Goal: Information Seeking & Learning: Learn about a topic

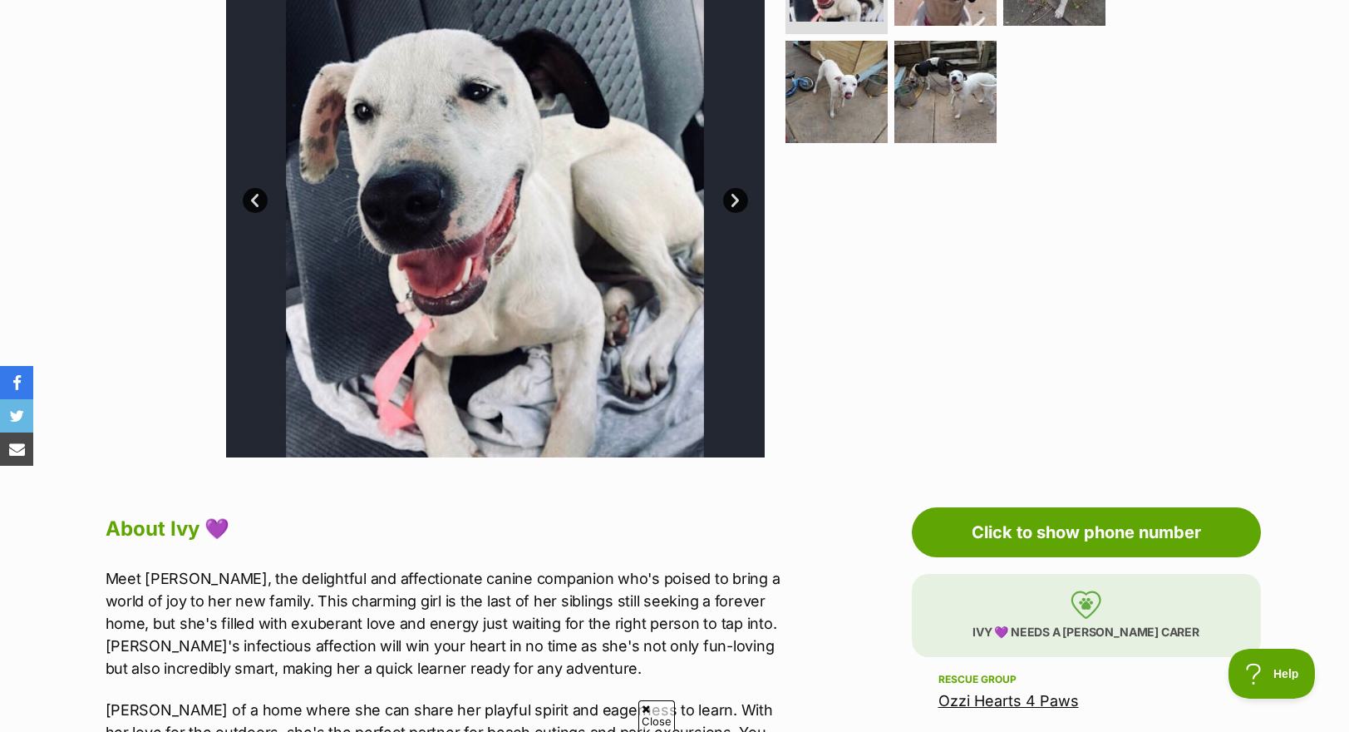
scroll to position [333, 0]
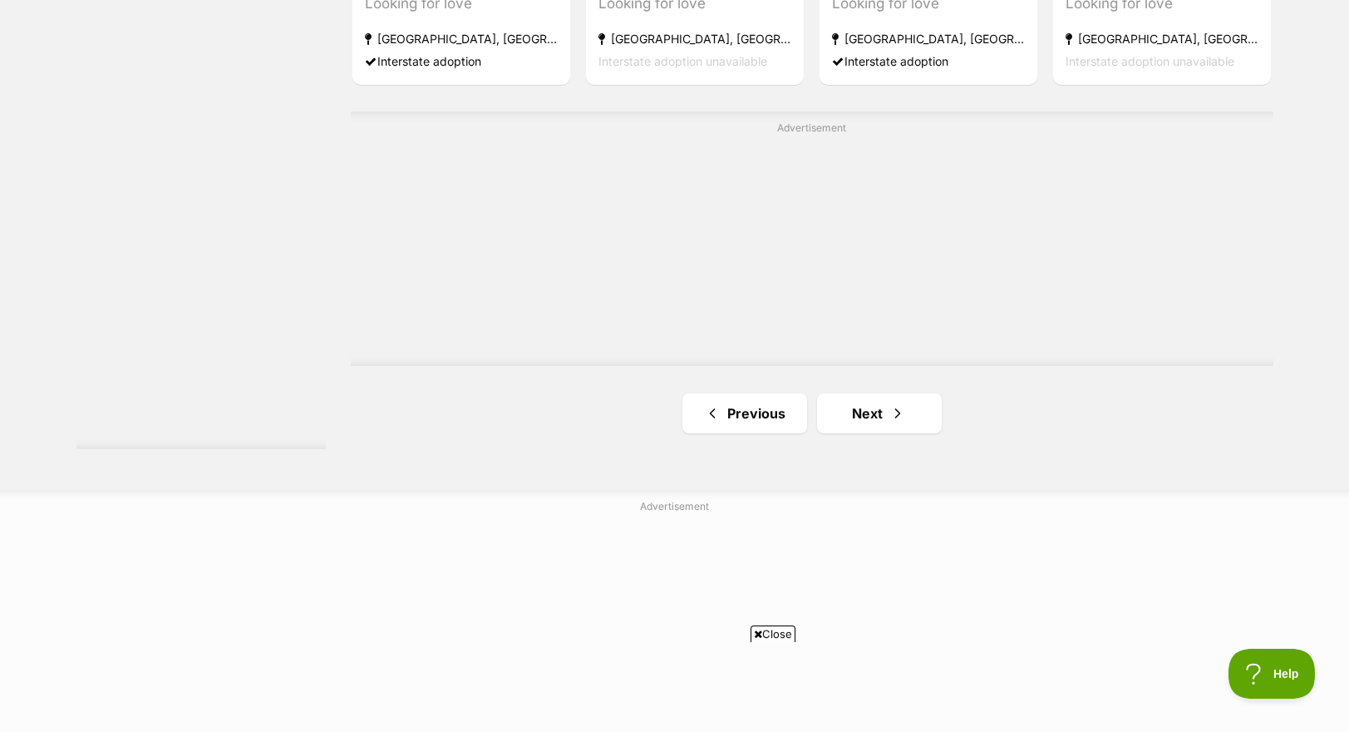
scroll to position [2910, 0]
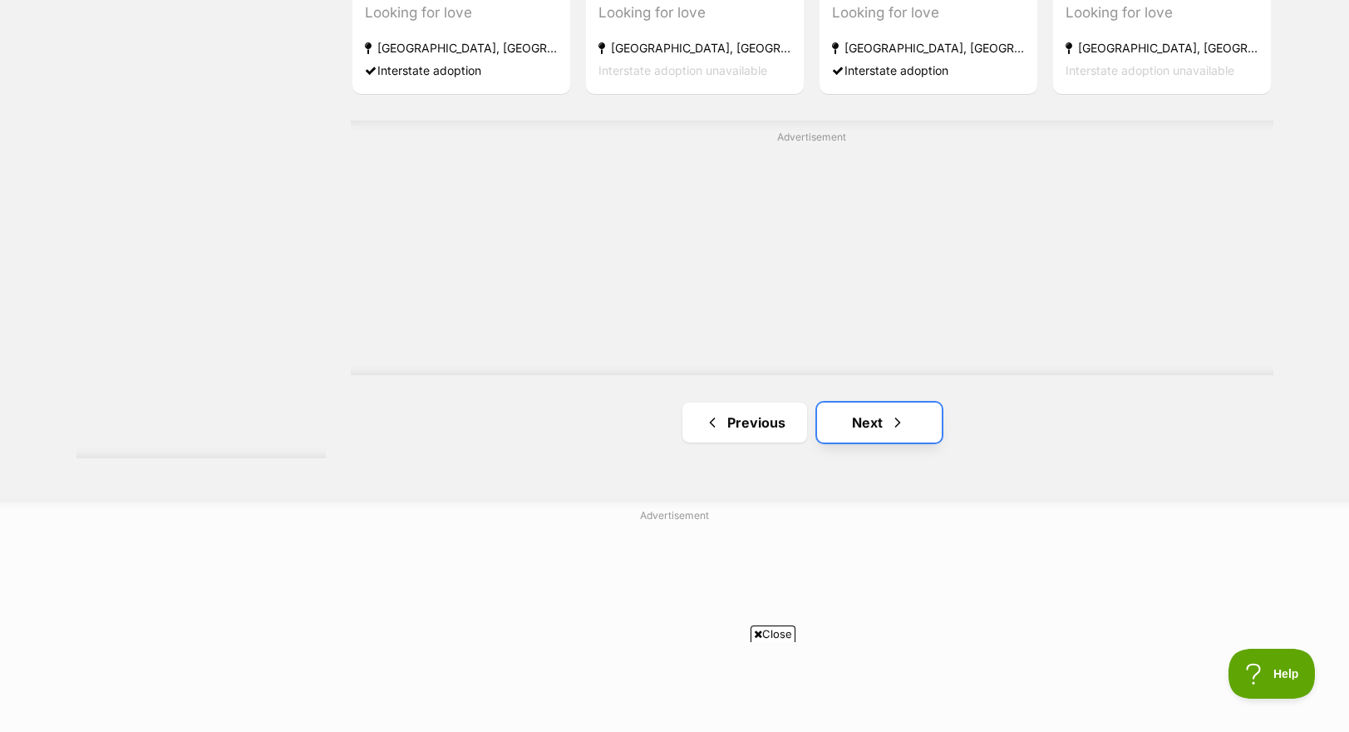
click at [873, 430] on link "Next" at bounding box center [879, 422] width 125 height 40
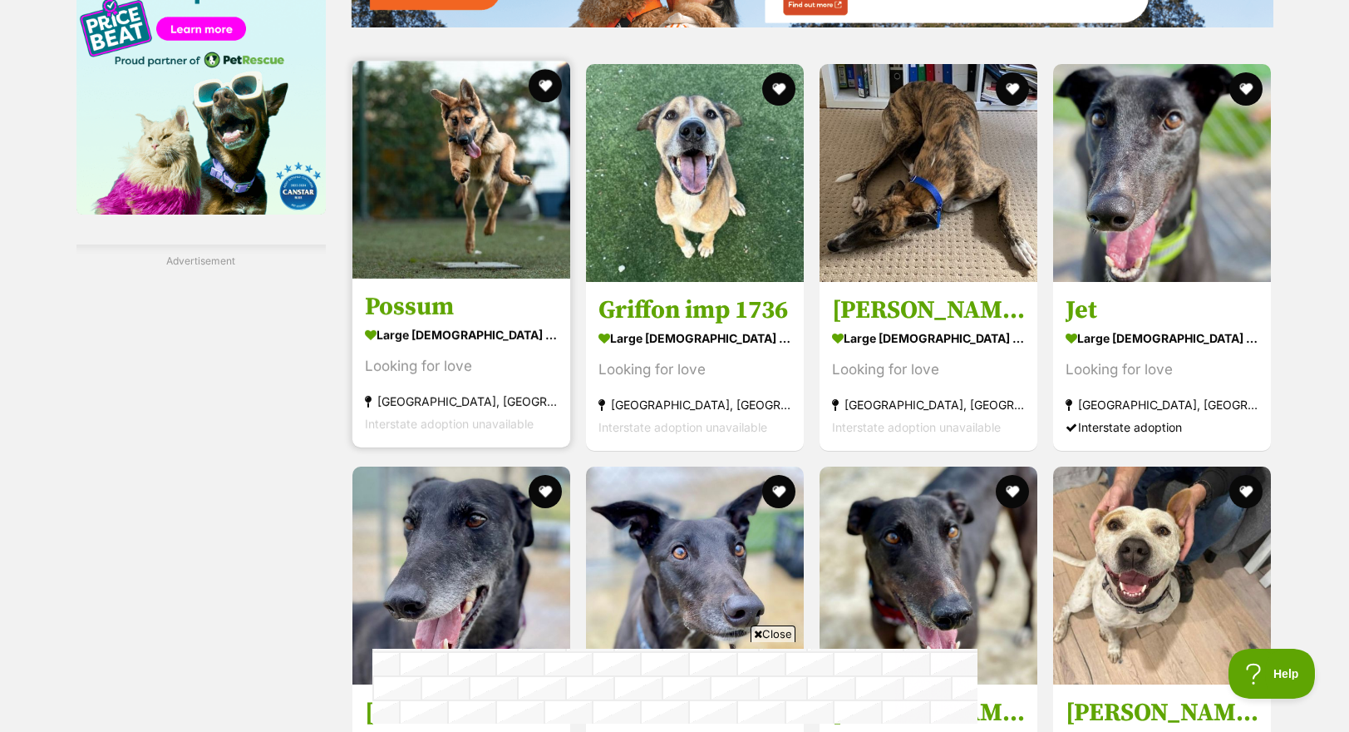
scroll to position [2079, 0]
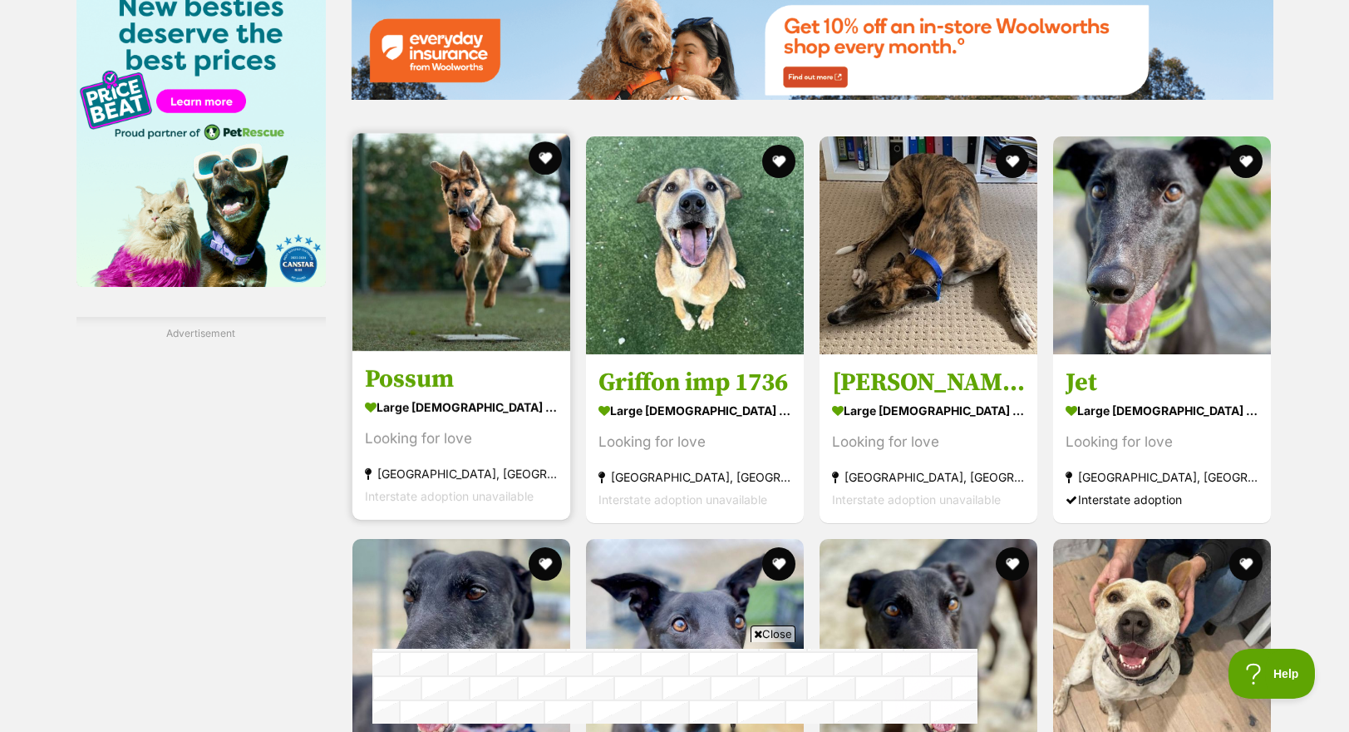
click at [454, 272] on img at bounding box center [462, 242] width 218 height 218
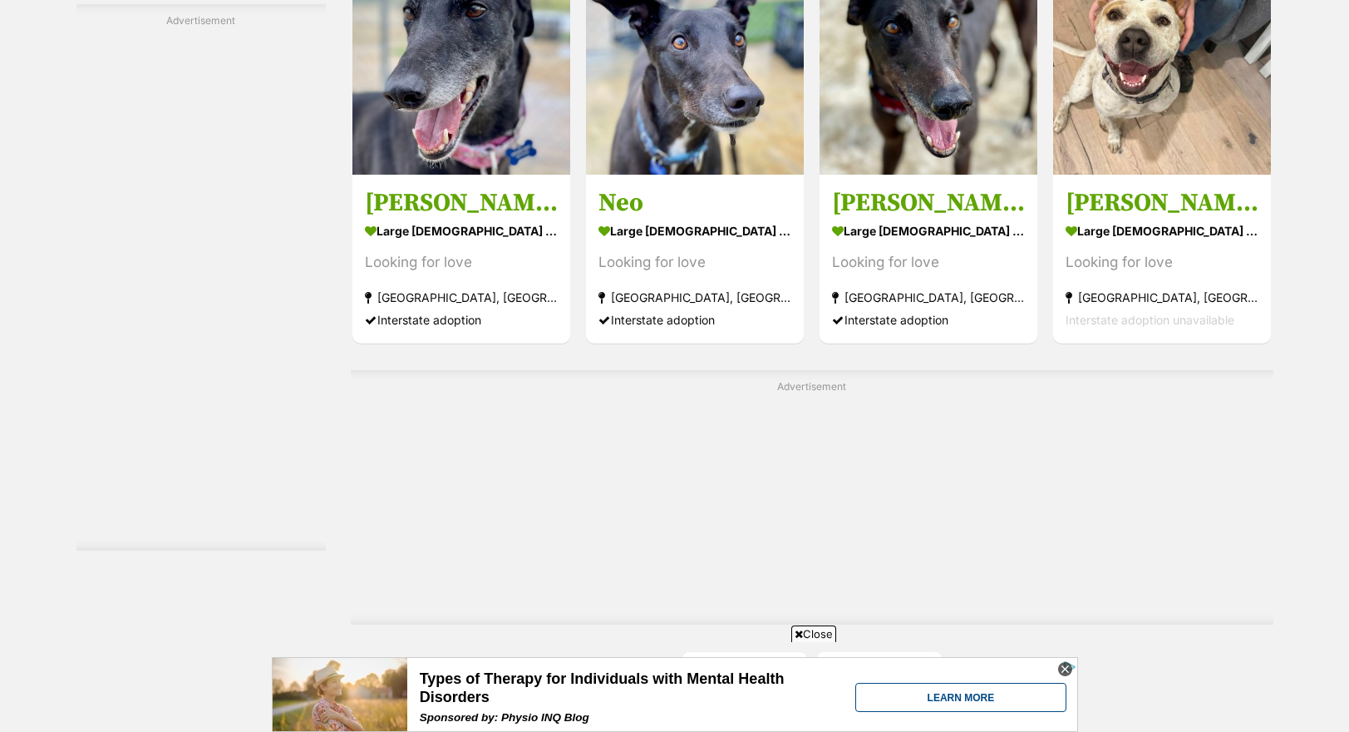
scroll to position [2910, 0]
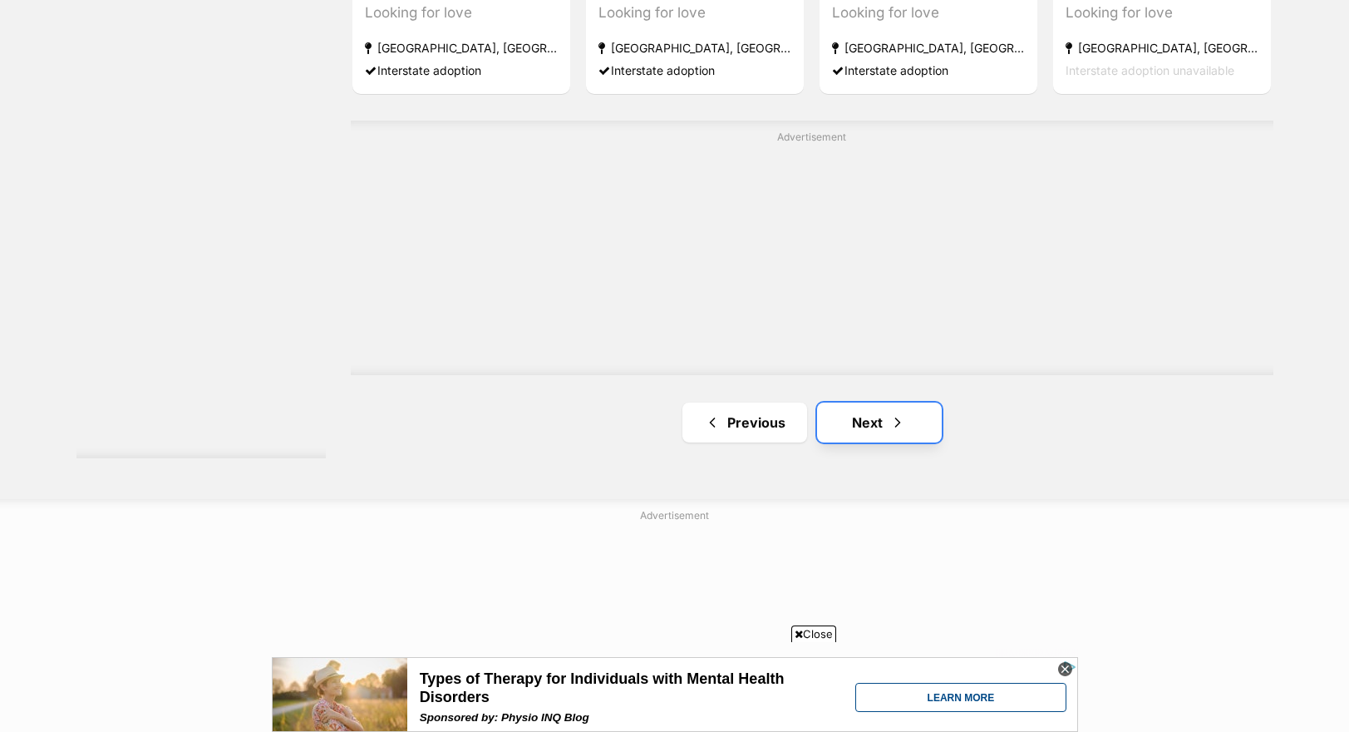
click at [910, 428] on link "Next" at bounding box center [879, 422] width 125 height 40
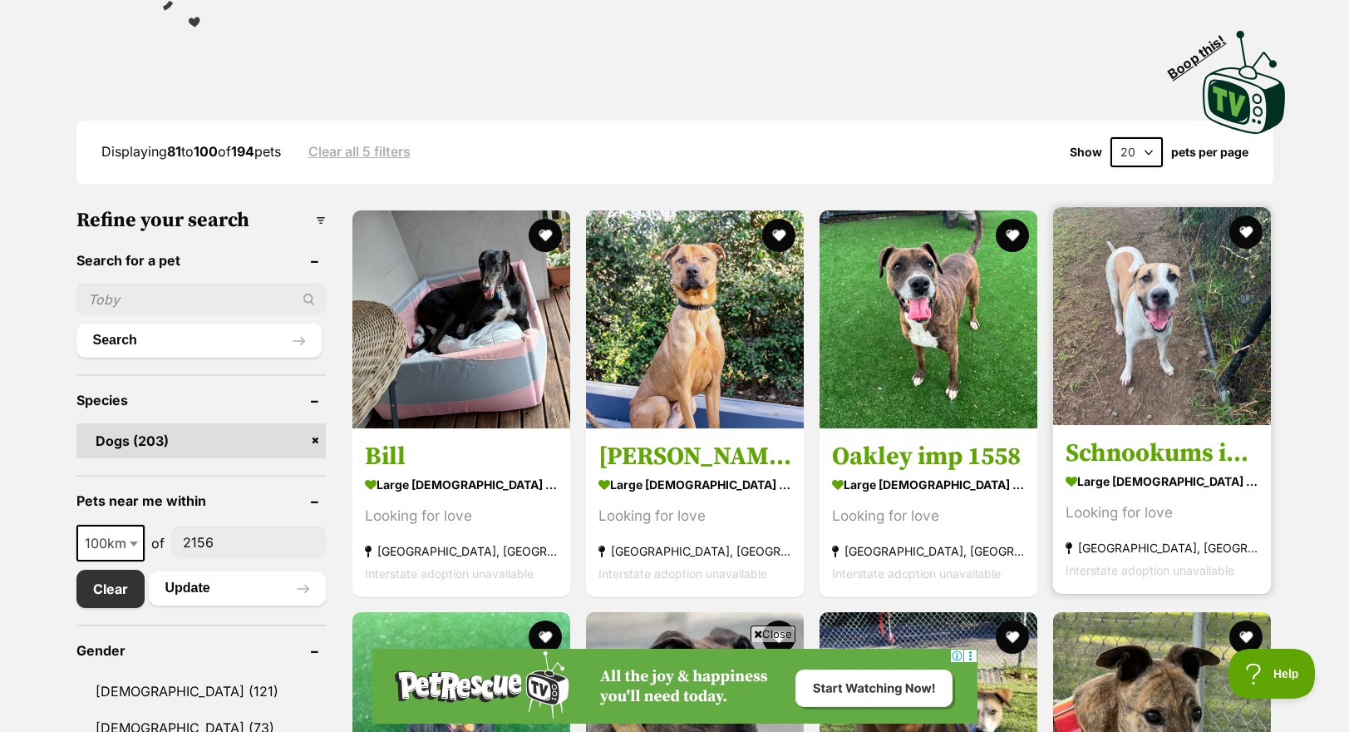
click at [1180, 374] on img at bounding box center [1162, 316] width 218 height 218
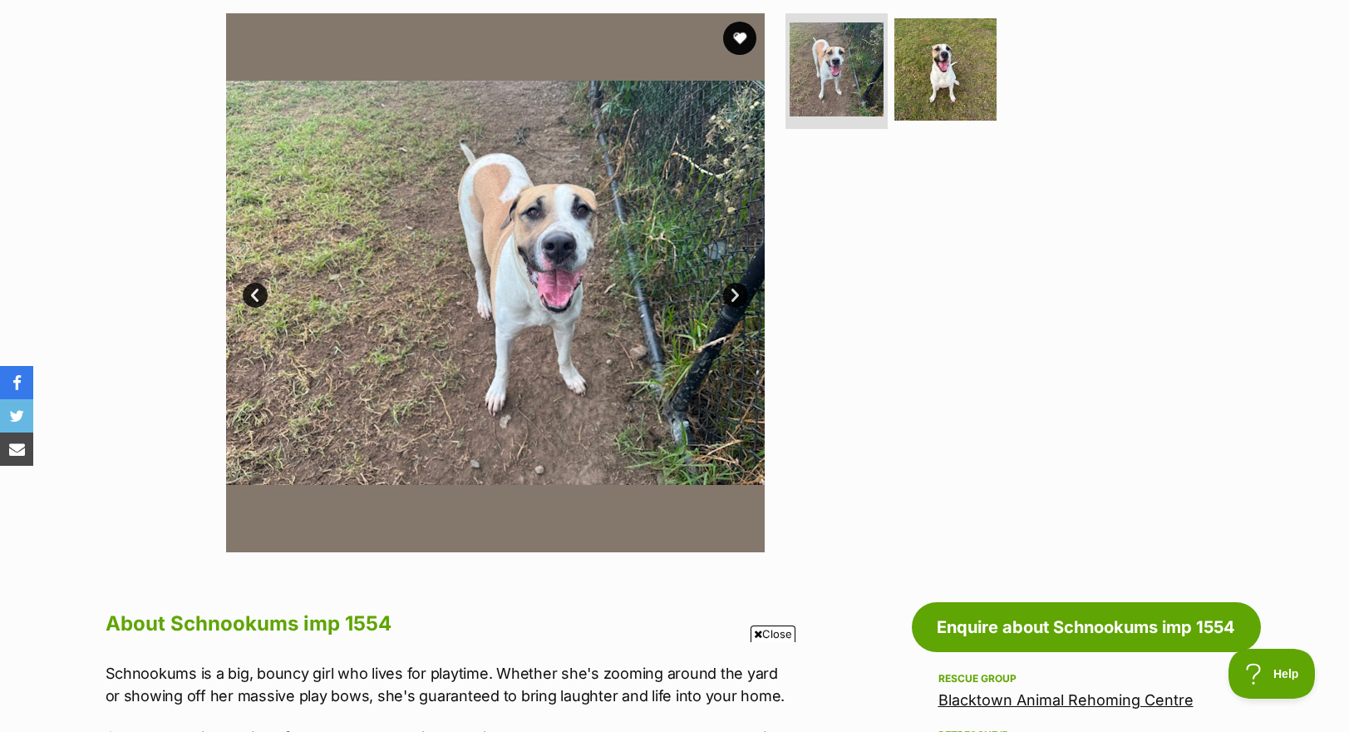
scroll to position [249, 0]
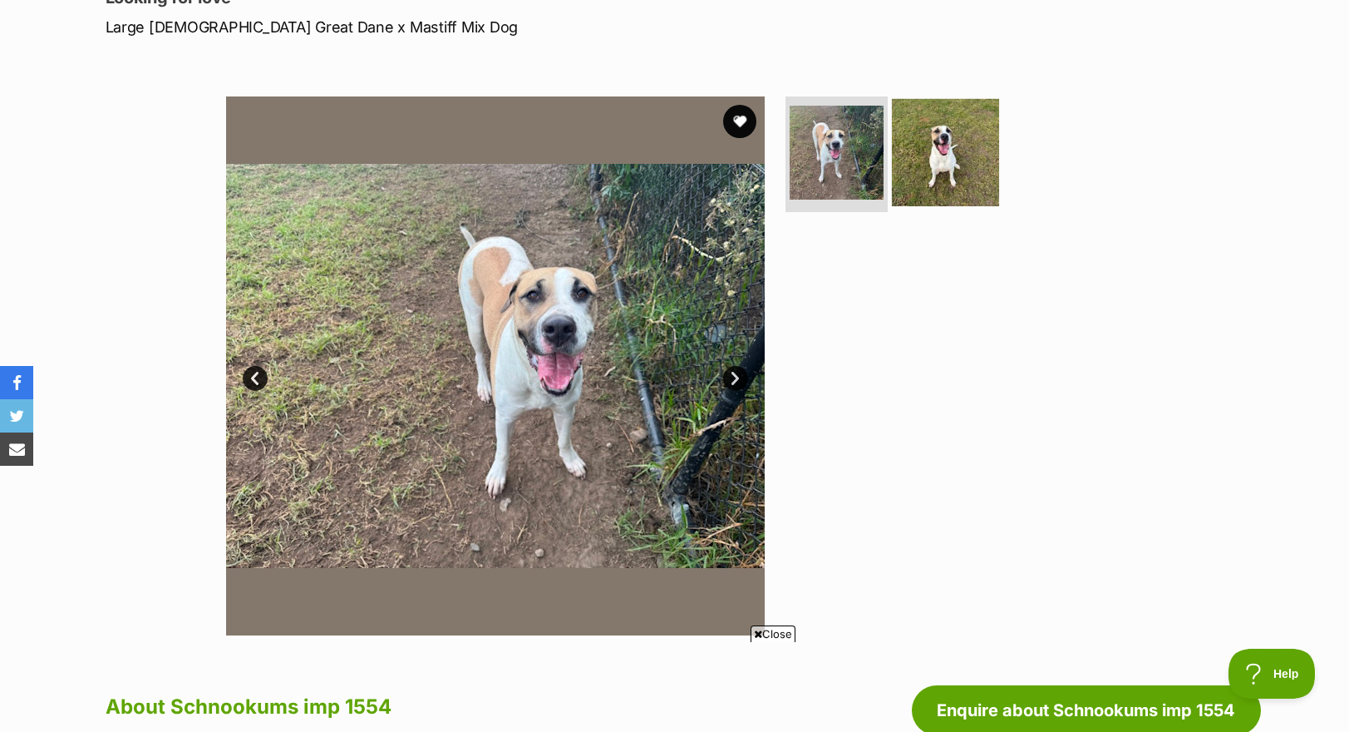
click at [963, 165] on img at bounding box center [945, 151] width 107 height 107
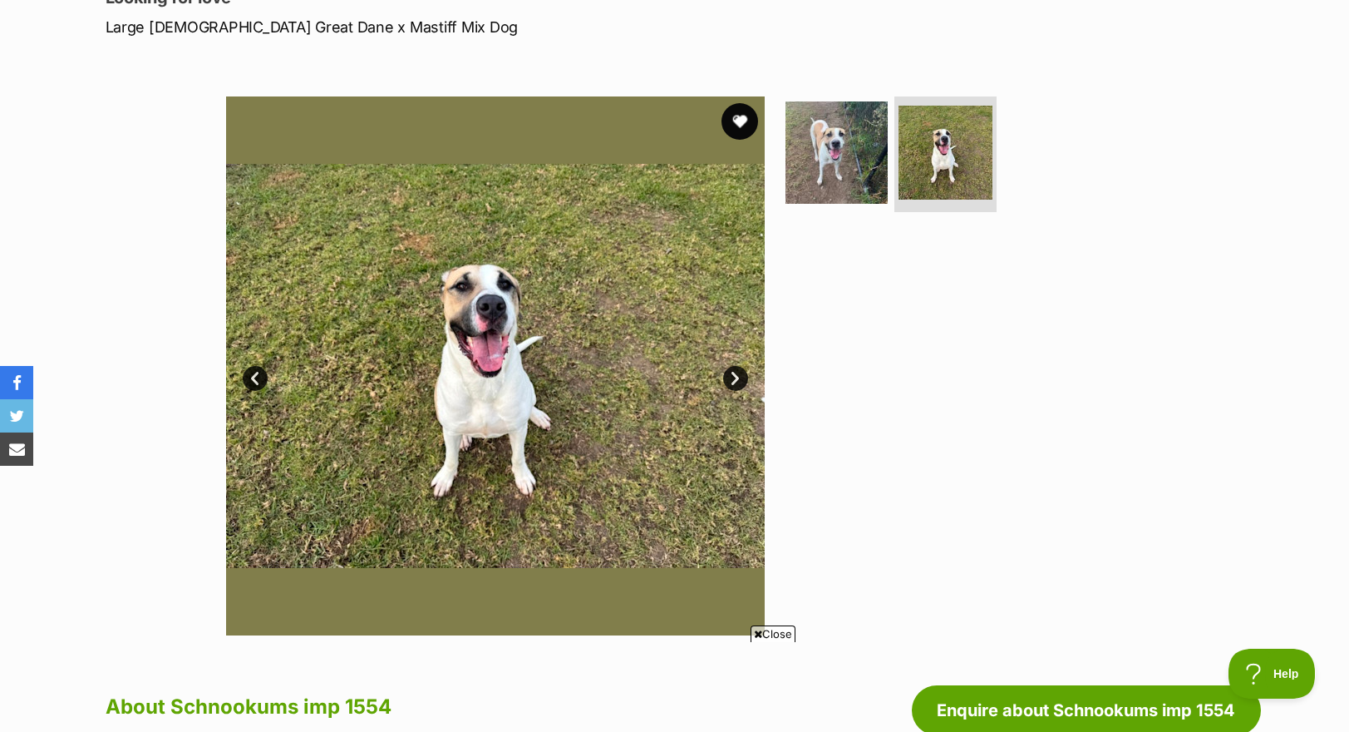
click at [734, 119] on button "favourite" at bounding box center [740, 121] width 37 height 37
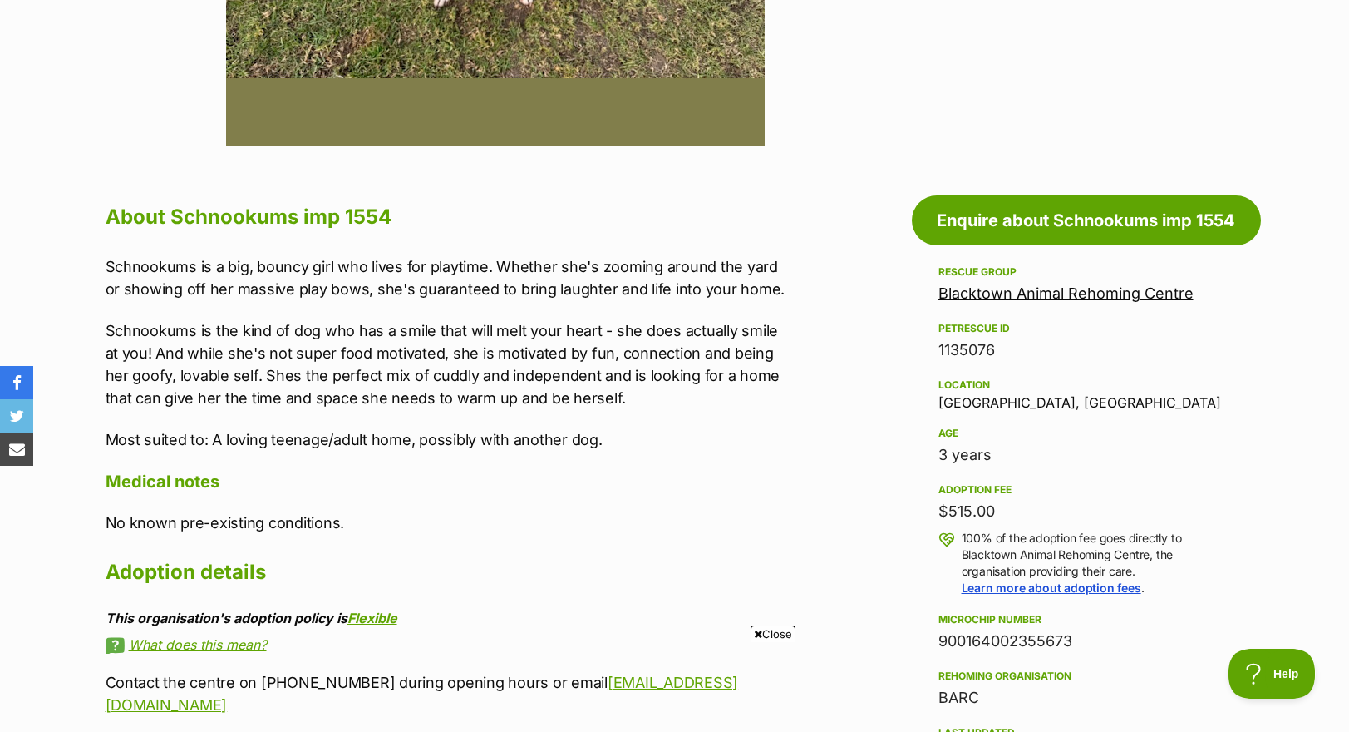
scroll to position [748, 0]
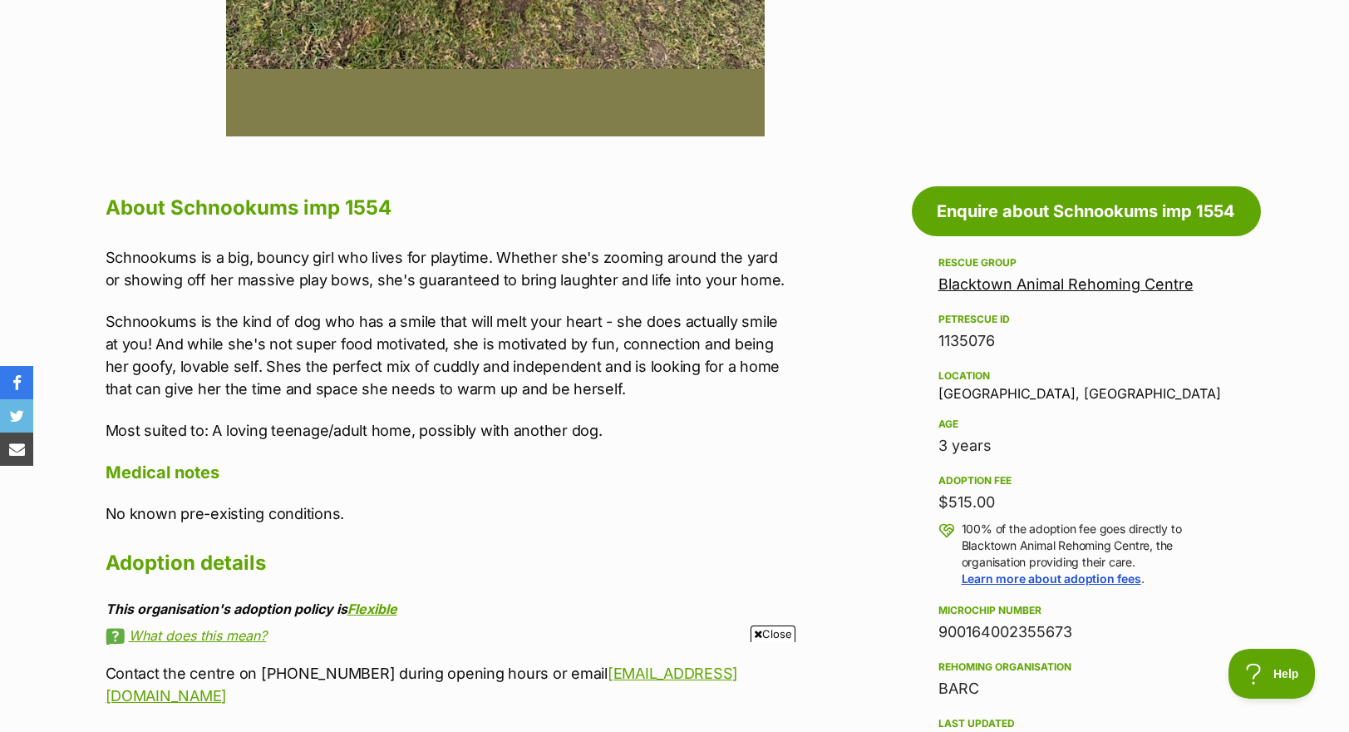
click at [1103, 286] on link "Blacktown Animal Rehoming Centre" at bounding box center [1066, 283] width 255 height 17
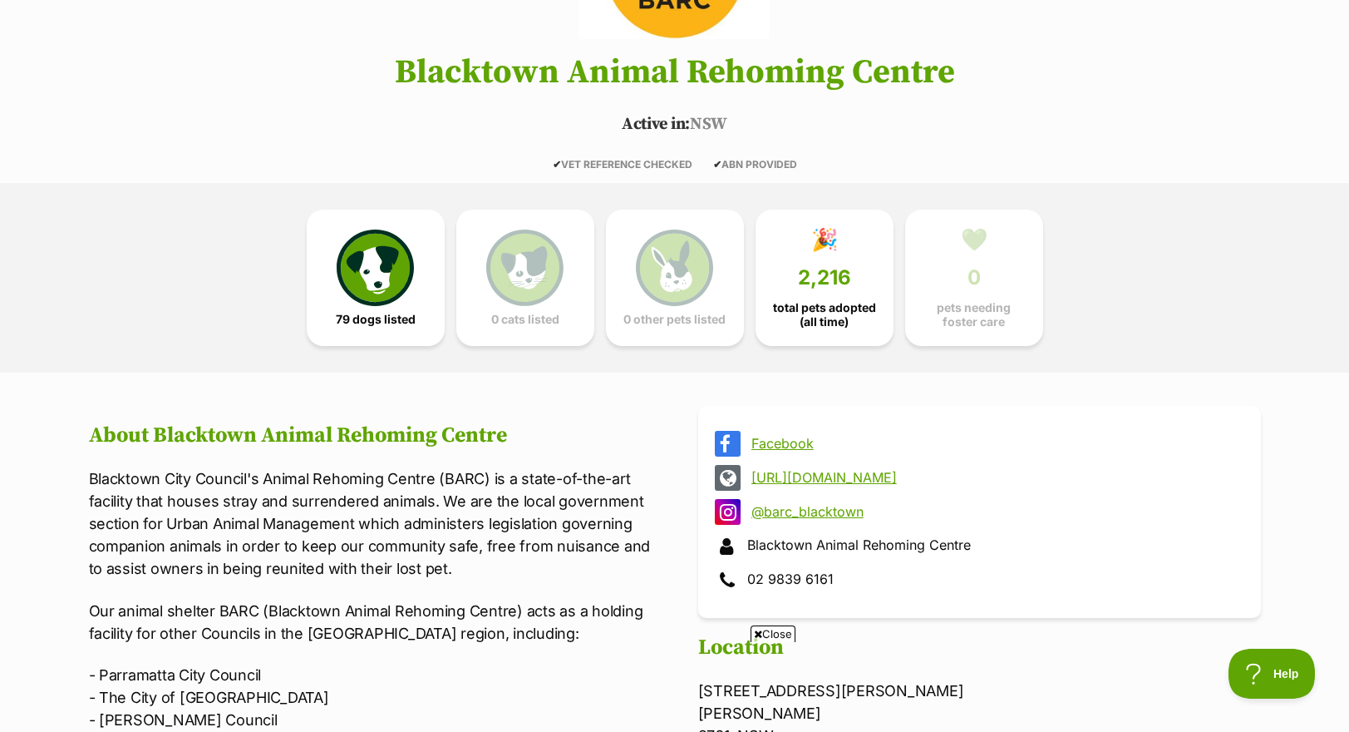
scroll to position [249, 0]
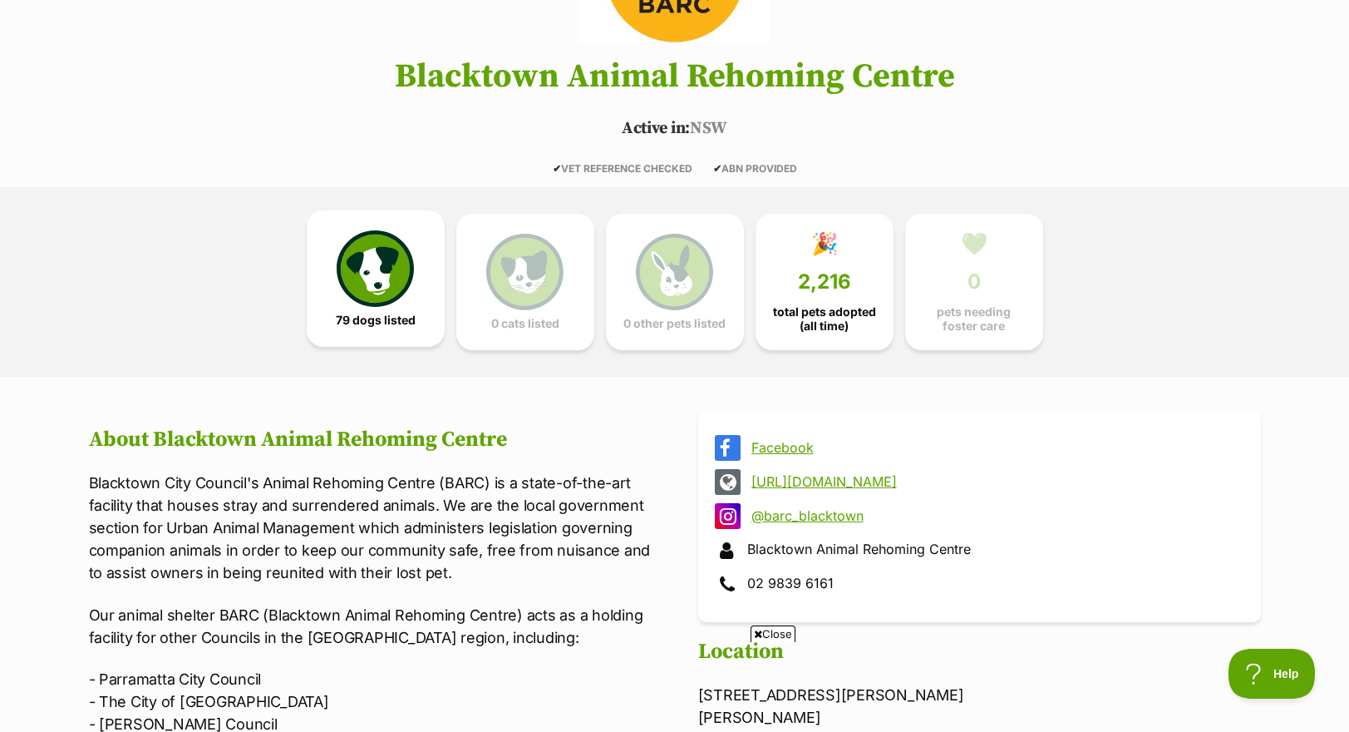
click at [407, 314] on span "79 dogs listed" at bounding box center [376, 319] width 80 height 13
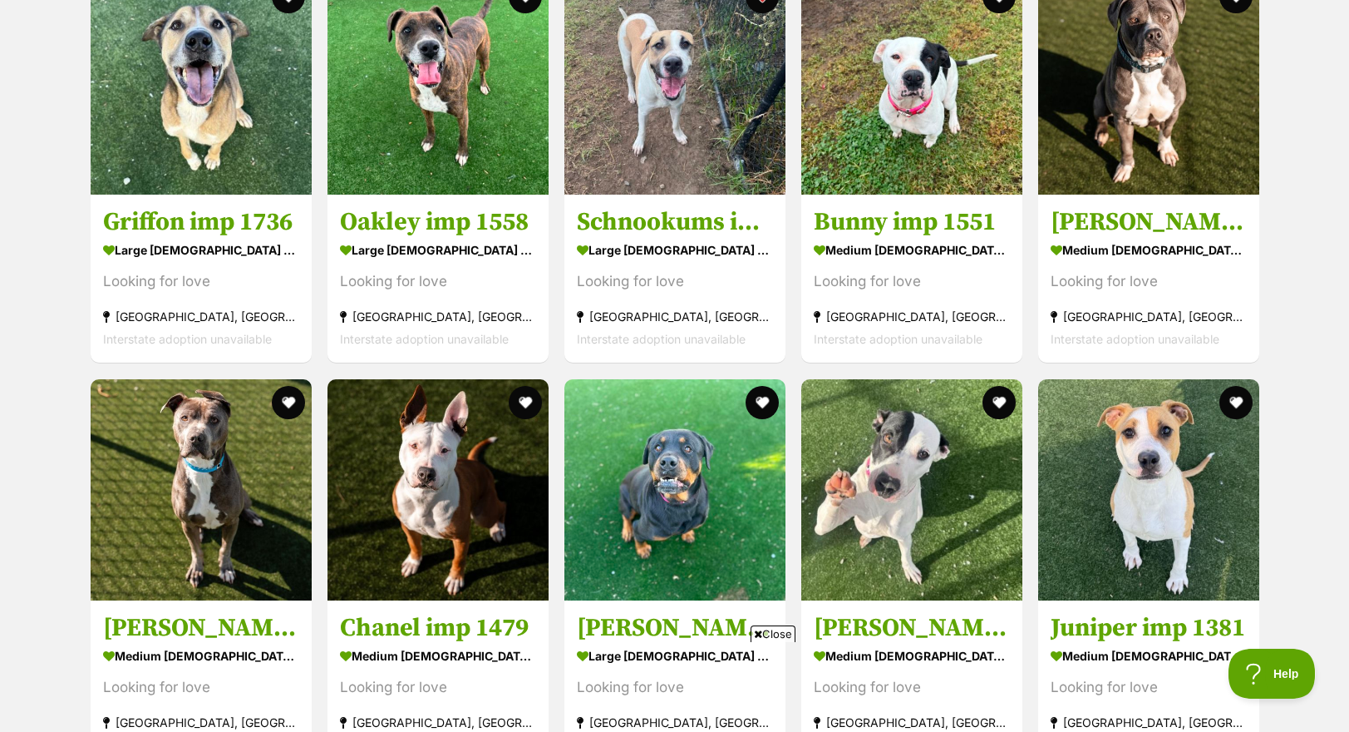
scroll to position [4165, 0]
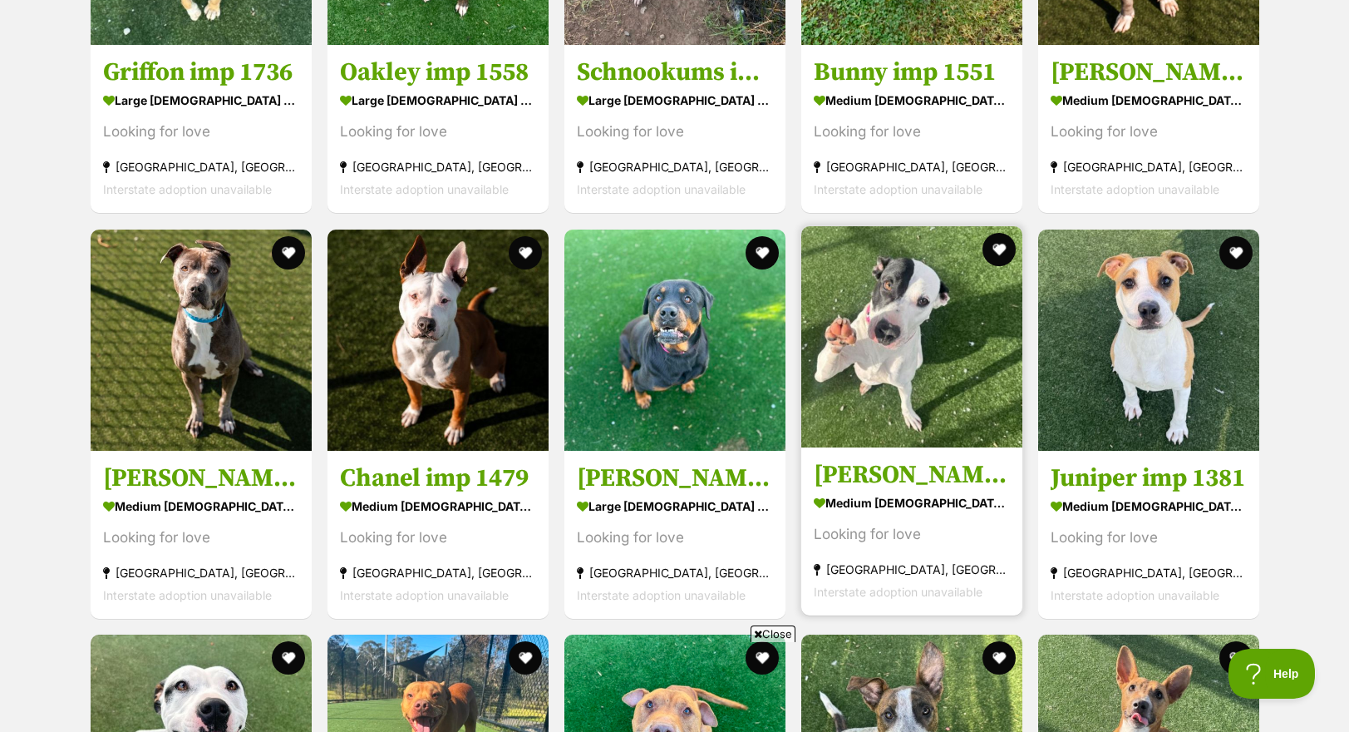
click at [910, 384] on img at bounding box center [912, 336] width 221 height 221
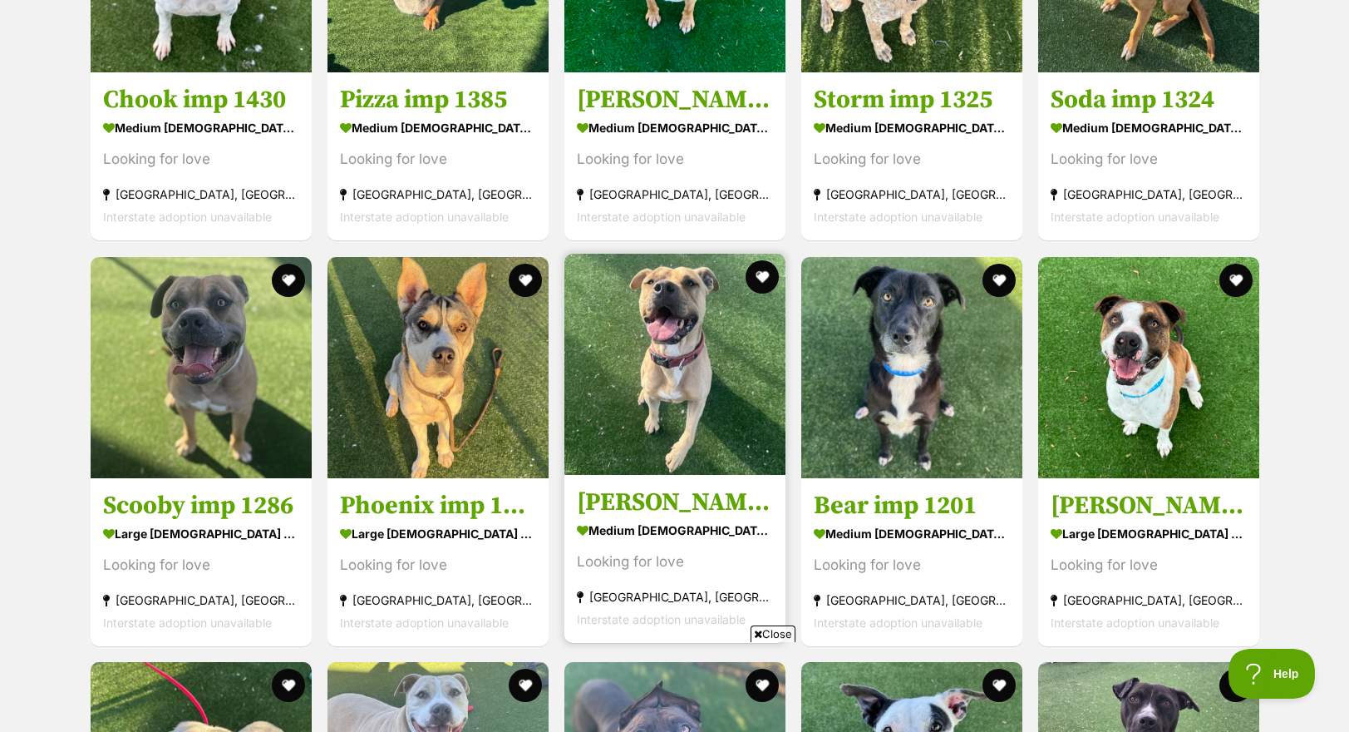
scroll to position [4996, 0]
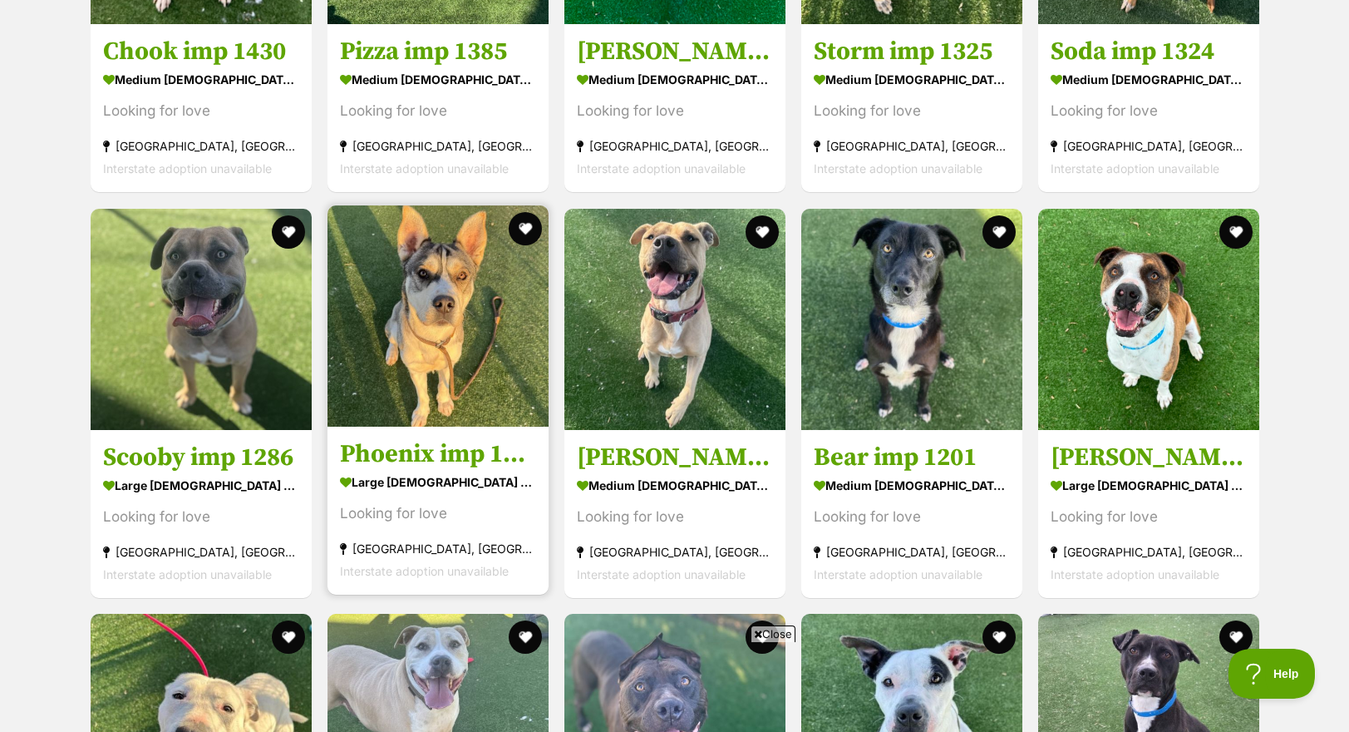
click at [445, 360] on img at bounding box center [438, 315] width 221 height 221
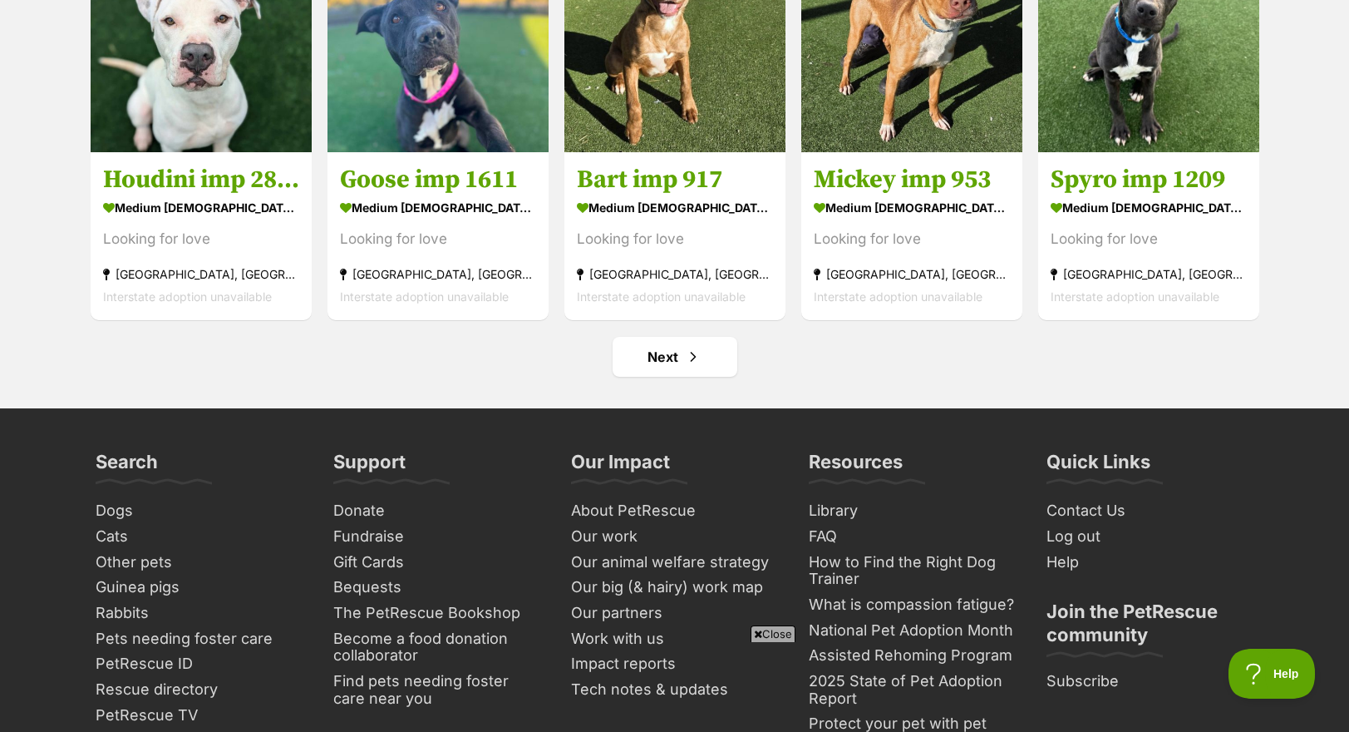
scroll to position [6576, 0]
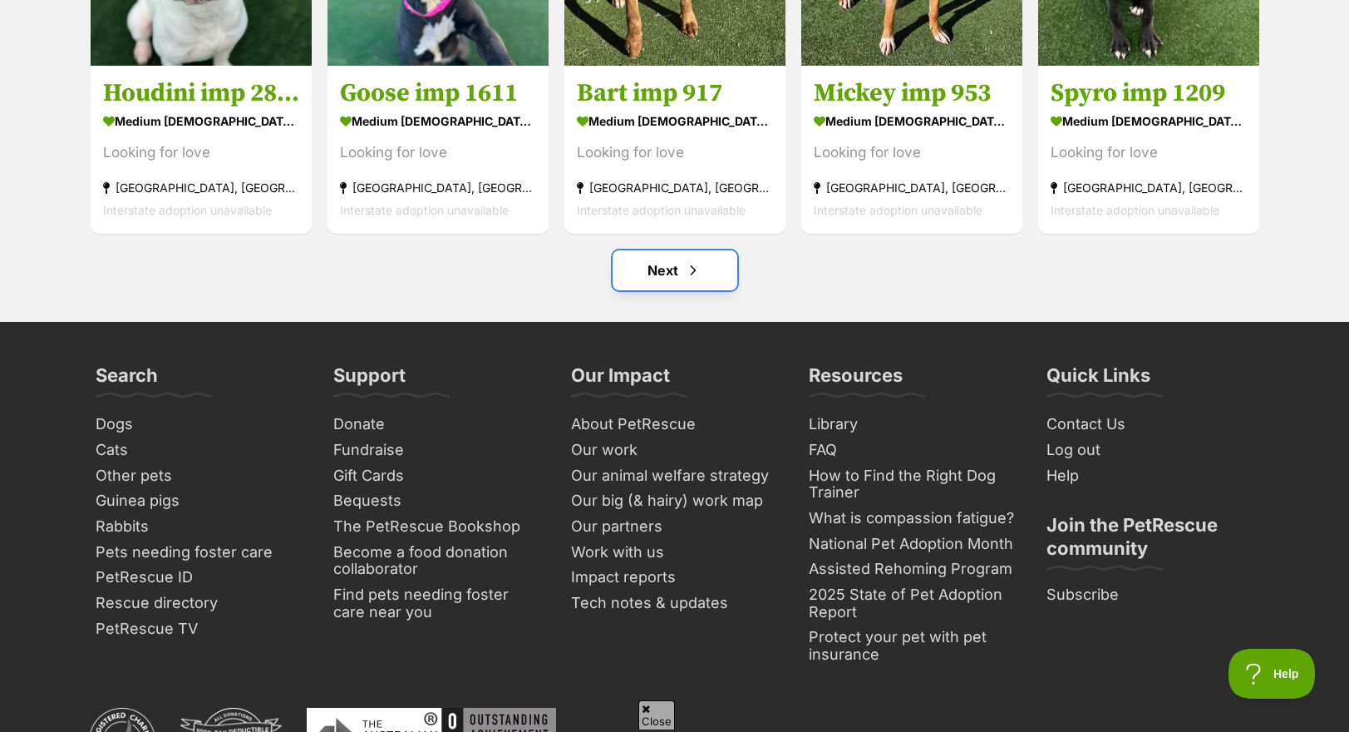
click at [698, 276] on span "Next page" at bounding box center [693, 270] width 17 height 20
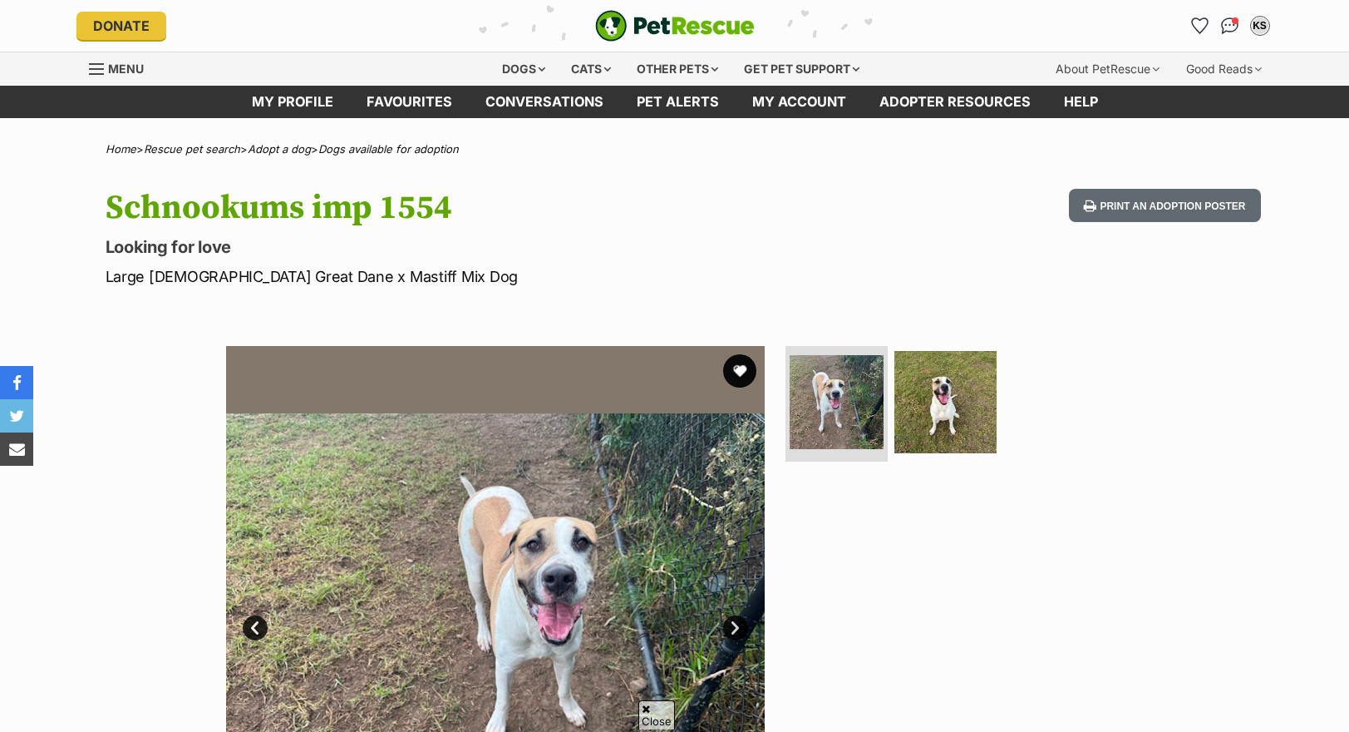
scroll to position [1247, 0]
